Goal: Task Accomplishment & Management: Use online tool/utility

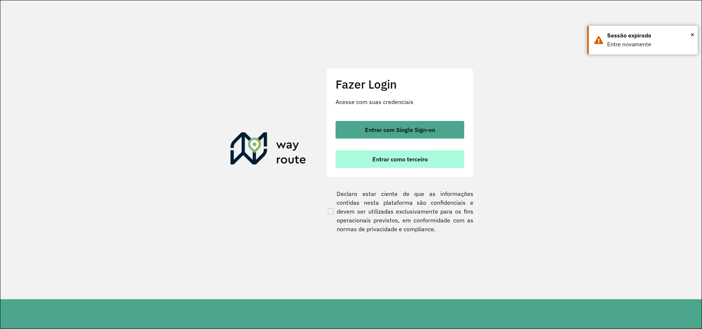
click at [410, 163] on button "Entrar como terceiro" at bounding box center [400, 159] width 129 height 18
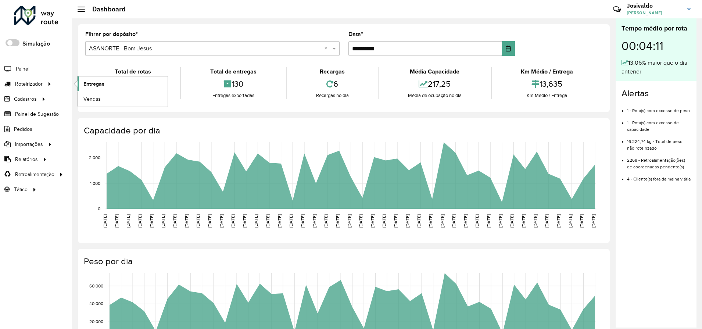
click at [96, 86] on span "Entregas" at bounding box center [93, 84] width 21 height 8
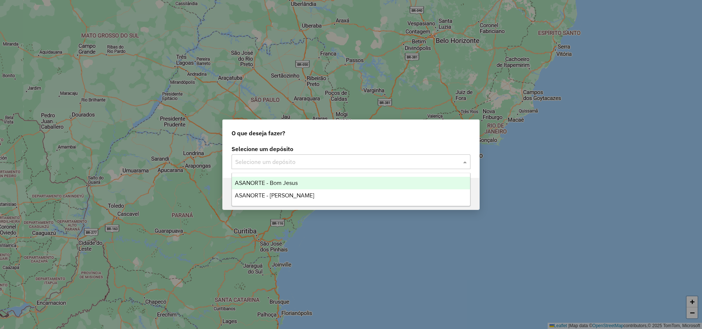
click at [289, 165] on input "text" at bounding box center [343, 162] width 217 height 9
click at [296, 187] on div "ASANORTE - Bom Jesus" at bounding box center [351, 183] width 238 height 13
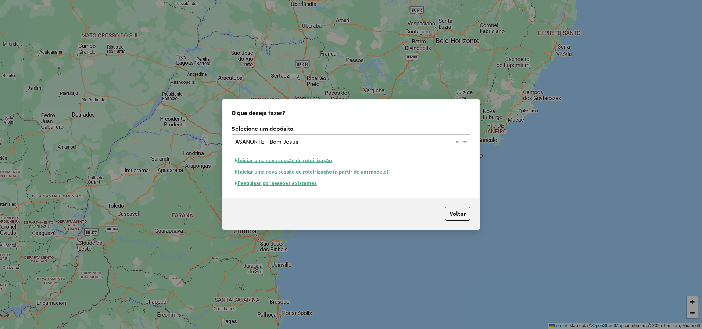
click at [284, 185] on button "Pesquisar por sessões existentes" at bounding box center [276, 183] width 89 height 11
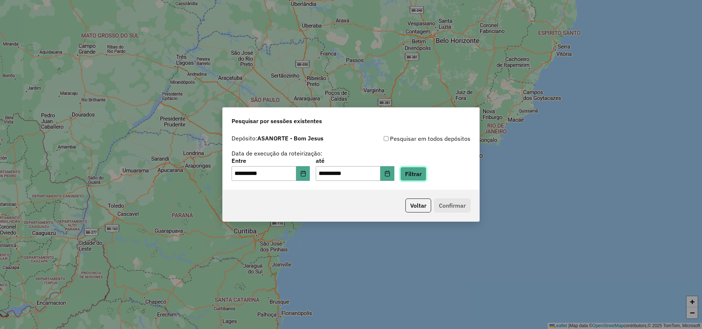
click at [426, 175] on button "Filtrar" at bounding box center [413, 174] width 26 height 14
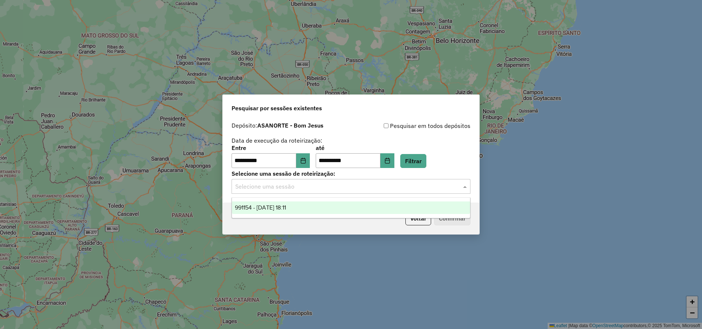
click at [319, 188] on input "text" at bounding box center [343, 186] width 217 height 9
click at [302, 206] on div "991154 - 19/08/2025 18:11" at bounding box center [351, 207] width 238 height 13
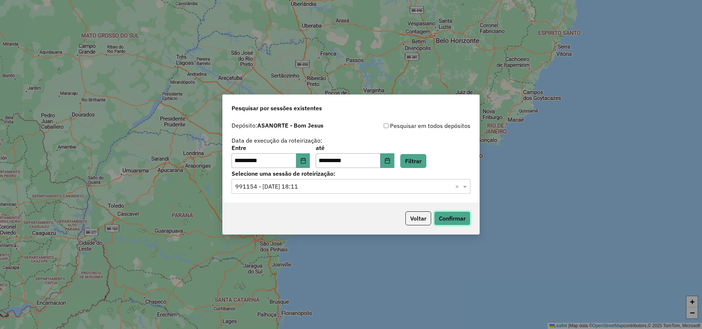
click at [456, 220] on button "Confirmar" at bounding box center [452, 218] width 36 height 14
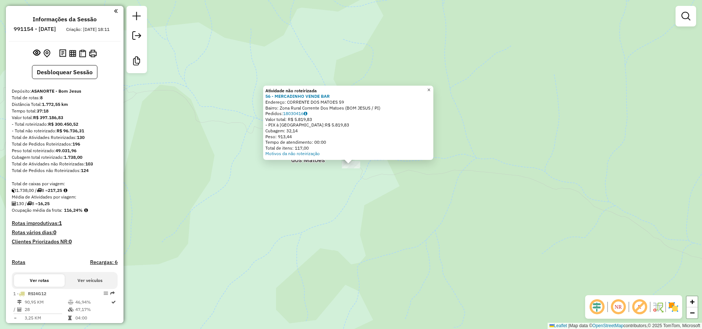
click at [431, 87] on span "×" at bounding box center [428, 90] width 3 height 6
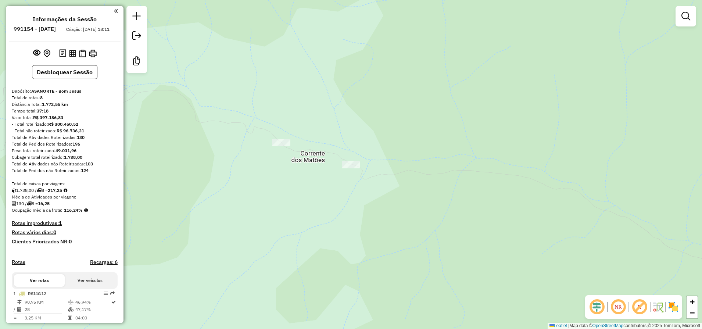
click at [281, 146] on div at bounding box center [281, 142] width 18 height 7
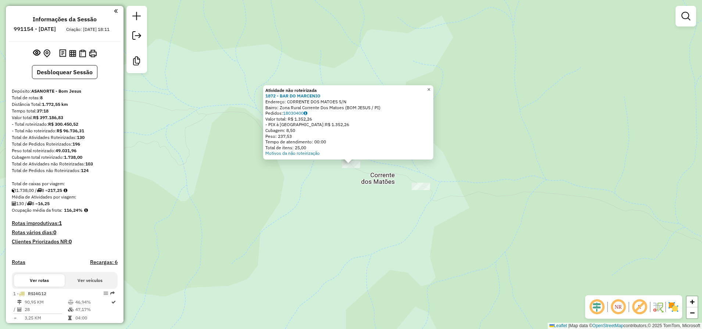
click at [431, 86] on span "×" at bounding box center [428, 89] width 3 height 6
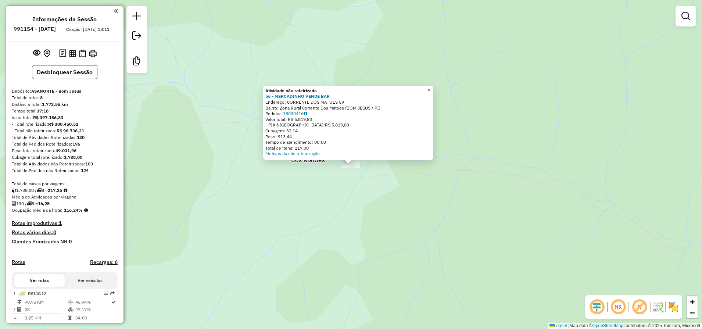
click at [433, 92] on link "×" at bounding box center [429, 90] width 9 height 9
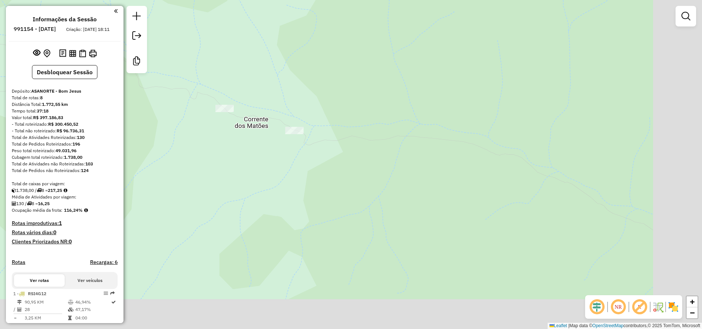
drag, startPoint x: 325, startPoint y: 238, endPoint x: 236, endPoint y: 190, distance: 101.1
click at [236, 190] on div "Janela de atendimento Grade de atendimento Capacidade Transportadoras Veículos …" at bounding box center [351, 164] width 702 height 329
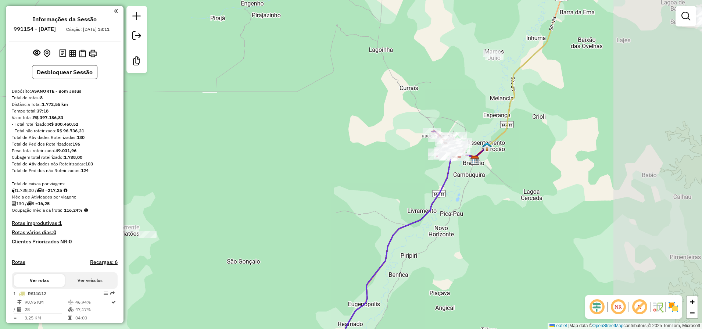
drag, startPoint x: 524, startPoint y: 171, endPoint x: 442, endPoint y: 233, distance: 102.9
click at [444, 230] on div "Janela de atendimento Grade de atendimento Capacidade Transportadoras Veículos …" at bounding box center [351, 164] width 702 height 329
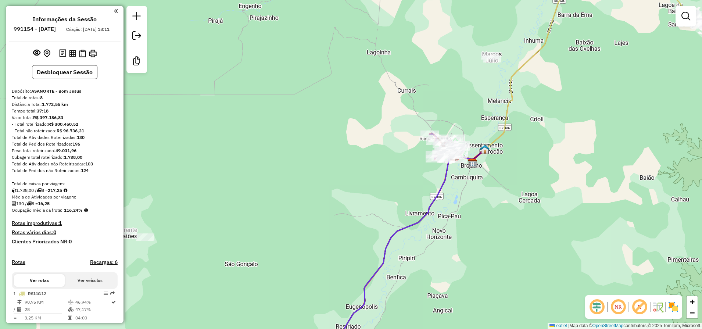
click at [517, 242] on div "Janela de atendimento Grade de atendimento Capacidade Transportadoras Veículos …" at bounding box center [351, 164] width 702 height 329
